Goal: Information Seeking & Learning: Find specific fact

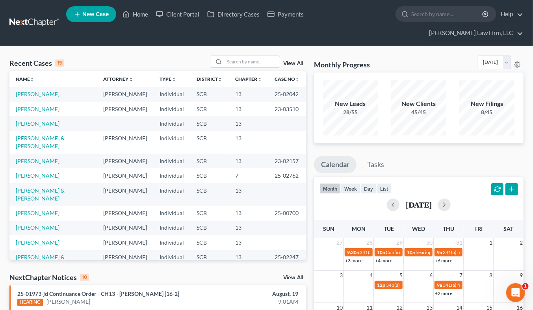
click at [260, 56] on input "search" at bounding box center [252, 61] width 55 height 11
type input "s"
type input "simington"
click at [254, 56] on input "simington" at bounding box center [252, 61] width 55 height 11
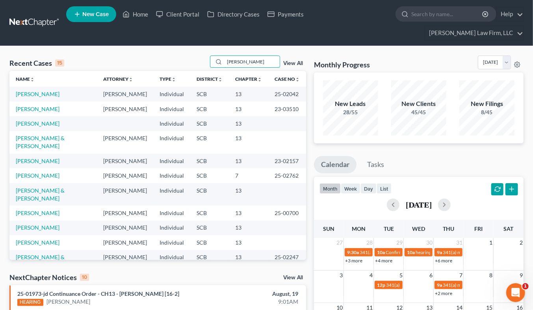
click at [256, 56] on input "simington" at bounding box center [252, 61] width 55 height 11
type input "s"
type input "simington"
drag, startPoint x: 274, startPoint y: 40, endPoint x: 272, endPoint y: 49, distance: 9.3
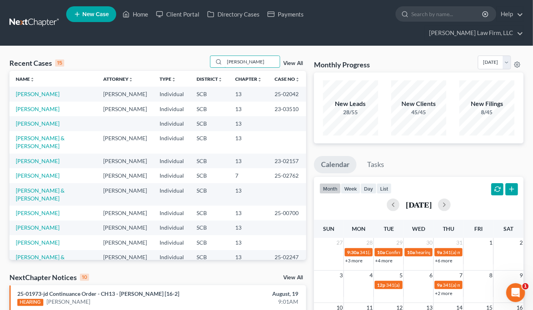
click at [271, 56] on input "simington" at bounding box center [252, 61] width 55 height 11
click at [231, 56] on input "search" at bounding box center [252, 61] width 55 height 11
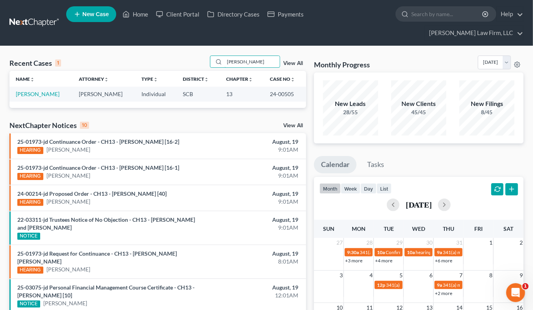
type input "simin"
click at [48, 91] on link "[PERSON_NAME]" at bounding box center [38, 94] width 44 height 7
select select "2"
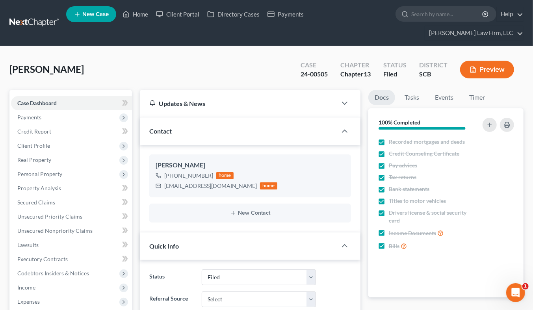
select select "1"
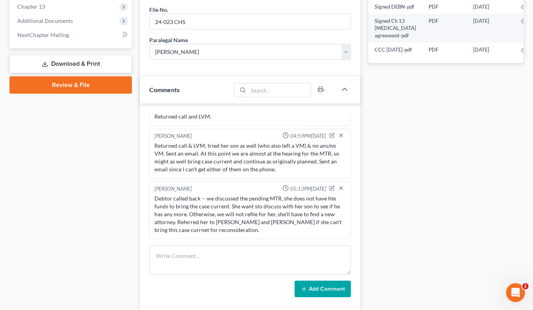
scroll to position [360, 0]
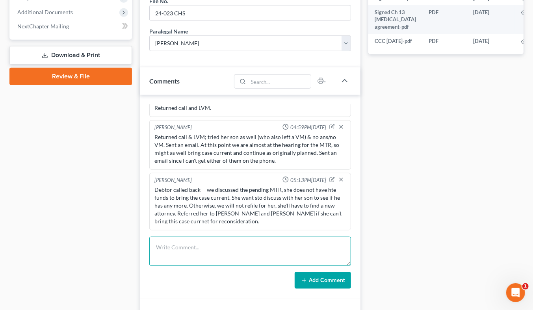
click at [255, 237] on textarea at bounding box center [250, 251] width 202 height 29
type textarea "TC to F/U on MTR, no ans/mailbox full."
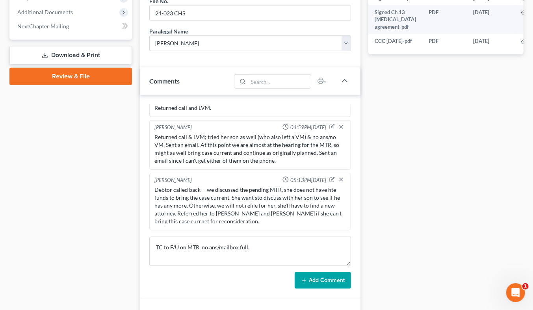
click at [320, 272] on button "Add Comment" at bounding box center [323, 280] width 56 height 17
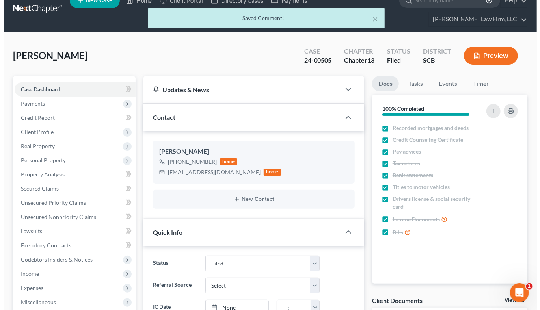
scroll to position [10, 0]
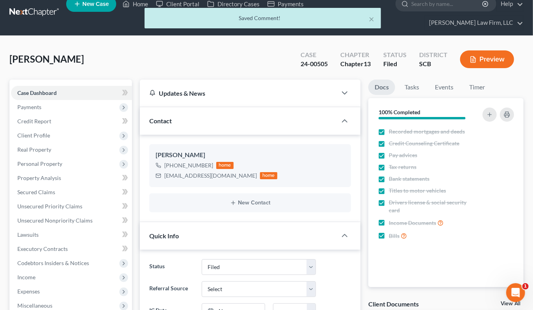
click at [479, 50] on button "Preview" at bounding box center [487, 59] width 54 height 18
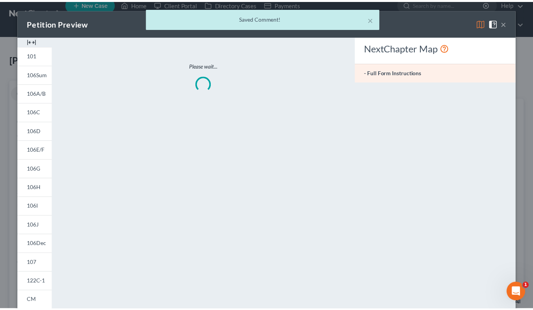
scroll to position [1195, 0]
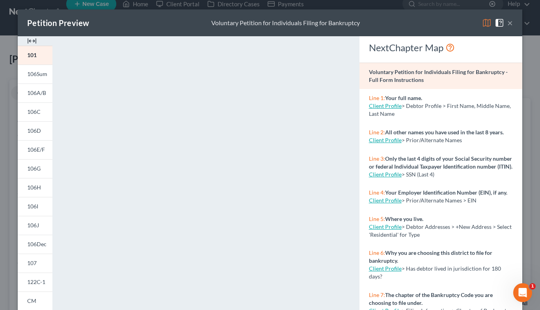
click at [507, 21] on button "×" at bounding box center [510, 22] width 6 height 9
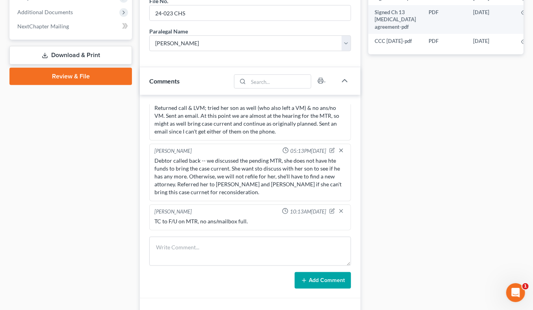
scroll to position [1203, 0]
click at [329, 208] on icon "button" at bounding box center [332, 211] width 6 height 6
click at [291, 217] on textarea "TC to F/U on MTR, no ans/mailbox full." at bounding box center [249, 231] width 191 height 29
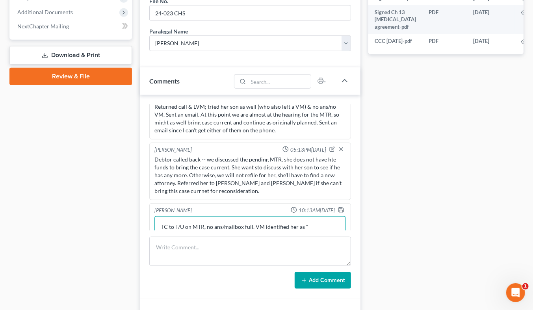
scroll to position [1212, 0]
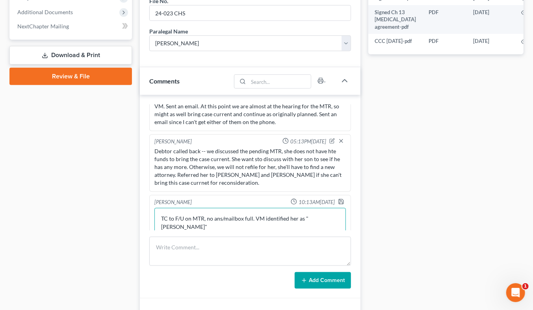
type textarea "TC to F/U on MTR, no ans/mailbox full. VM identified her as "melanie muhammed""
click at [338, 199] on icon "button" at bounding box center [341, 202] width 6 height 6
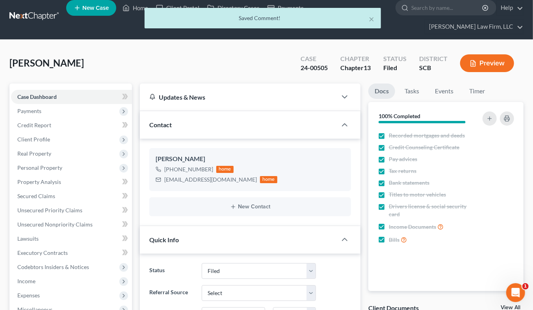
scroll to position [0, 0]
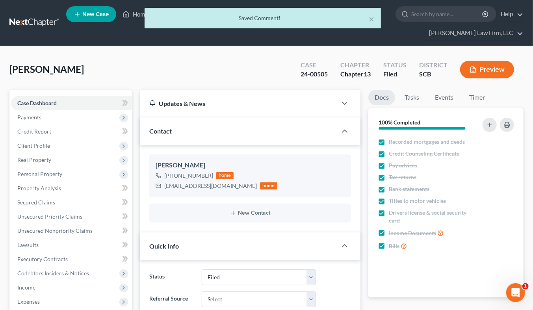
click at [36, 17] on div "× Saved Comment!" at bounding box center [262, 20] width 533 height 24
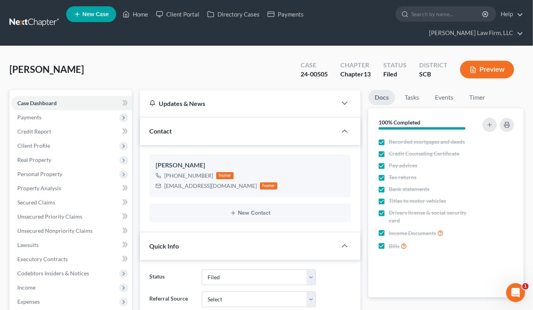
click at [38, 16] on link at bounding box center [34, 23] width 50 height 14
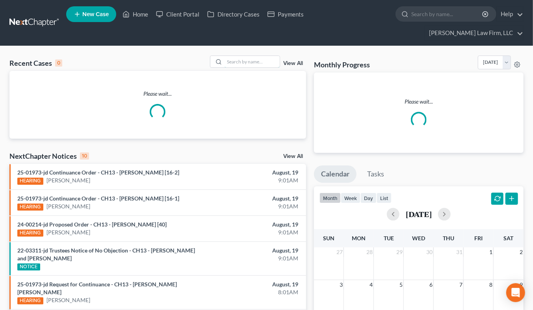
click at [231, 56] on input "search" at bounding box center [252, 61] width 55 height 11
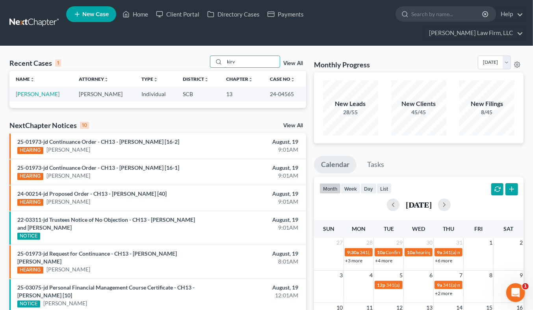
type input "kirv"
click at [26, 87] on td "[PERSON_NAME]" at bounding box center [40, 94] width 63 height 15
click at [26, 91] on link "[PERSON_NAME]" at bounding box center [38, 94] width 44 height 7
select select "4"
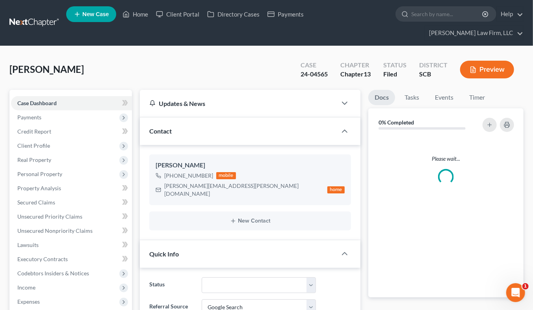
select select "0"
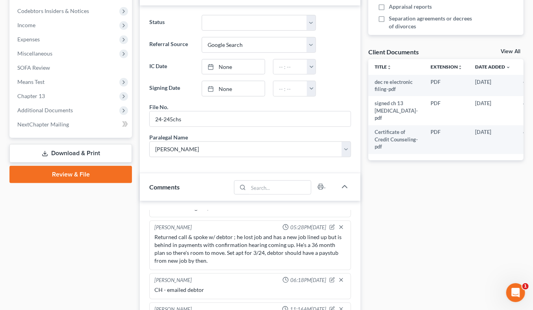
scroll to position [448, 0]
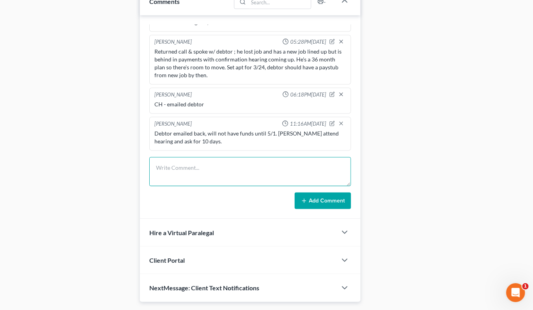
click at [228, 158] on textarea at bounding box center [250, 171] width 202 height 29
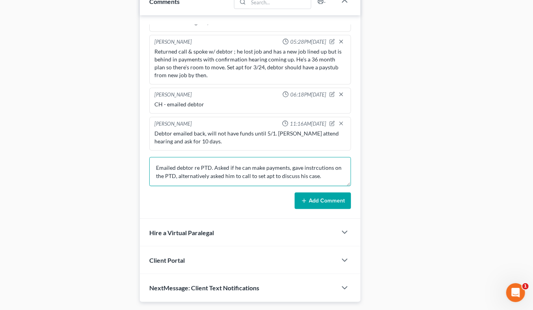
type textarea "Emailed debtor re PTD. Asked if he can make payments, gave instrcutions on the …"
click at [318, 193] on button "Add Comment" at bounding box center [323, 201] width 56 height 17
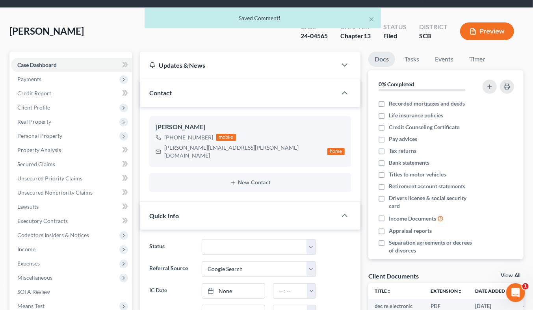
scroll to position [0, 0]
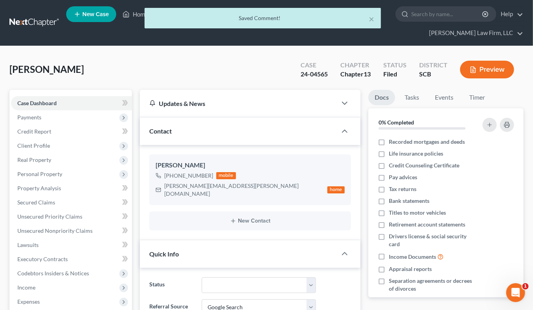
click at [54, 10] on div "× Saved Comment!" at bounding box center [262, 20] width 533 height 24
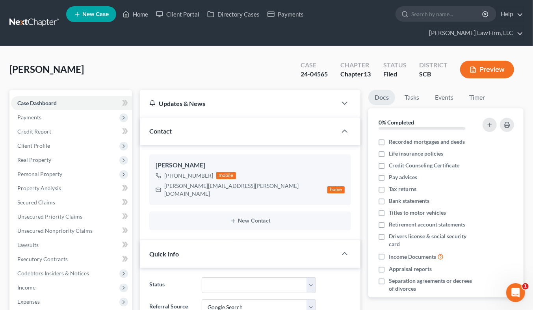
click at [28, 17] on link at bounding box center [34, 23] width 50 height 14
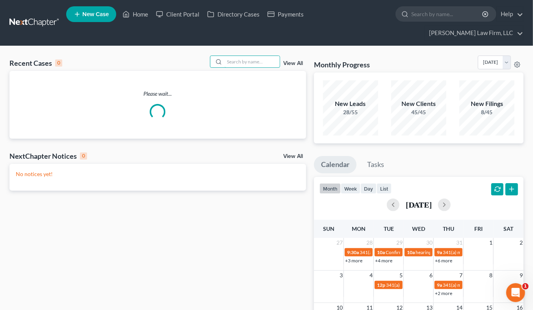
click at [255, 56] on input "search" at bounding box center [252, 61] width 55 height 11
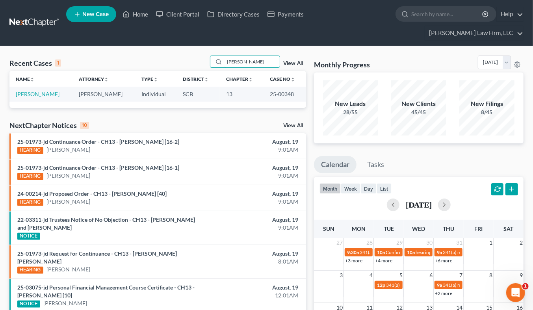
type input "carson"
click at [34, 91] on link "Carson, Vickie" at bounding box center [38, 94] width 44 height 7
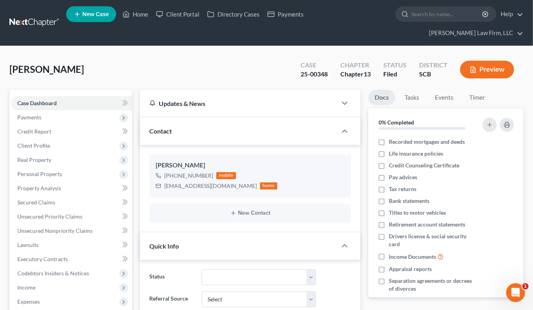
select select "0"
drag, startPoint x: 165, startPoint y: 173, endPoint x: 231, endPoint y: 175, distance: 66.2
click at [231, 181] on div "jamesjezoire2@yahoo.com home" at bounding box center [217, 186] width 122 height 10
copy div "jamesjezoire2@yahoo.com"
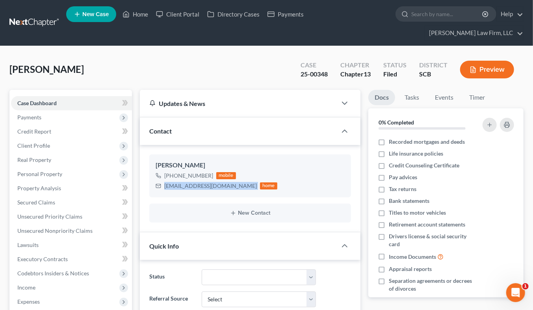
click at [45, 16] on link at bounding box center [34, 23] width 50 height 14
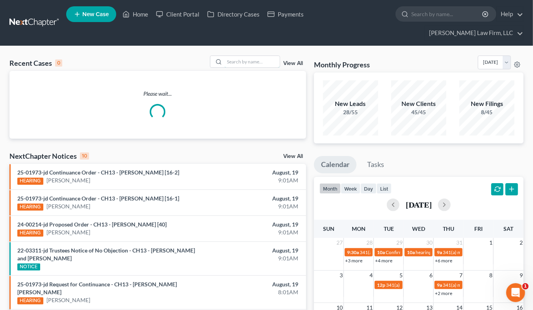
click at [230, 56] on input "search" at bounding box center [252, 61] width 55 height 11
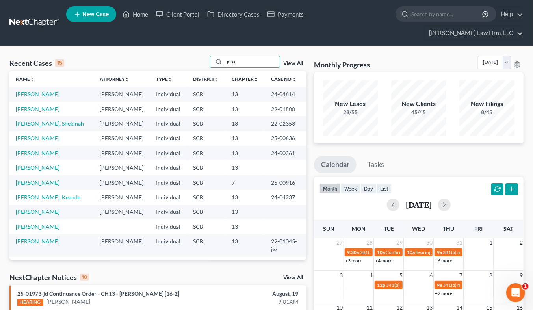
type input "jenk"
click at [29, 141] on link "[PERSON_NAME]" at bounding box center [38, 138] width 44 height 7
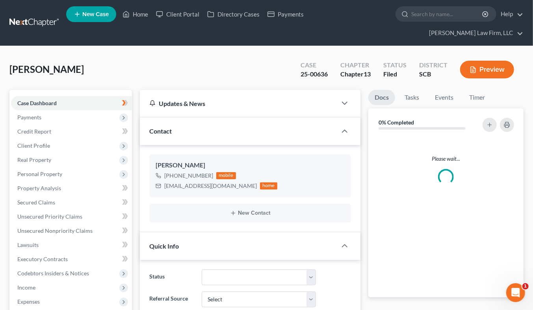
select select "1"
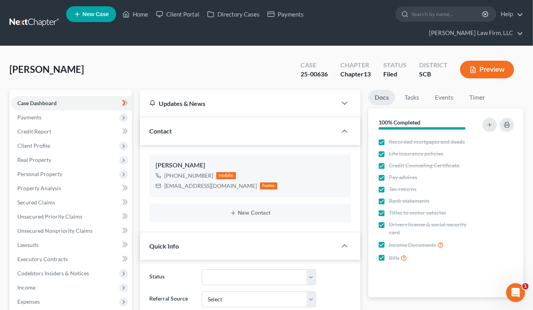
scroll to position [1234, 0]
drag, startPoint x: 165, startPoint y: 174, endPoint x: 249, endPoint y: 174, distance: 83.9
click at [249, 182] on div "[EMAIL_ADDRESS][DOMAIN_NAME]" at bounding box center [210, 186] width 93 height 8
copy div "[EMAIL_ADDRESS][DOMAIN_NAME]"
